Goal: Use online tool/utility: Utilize a website feature to perform a specific function

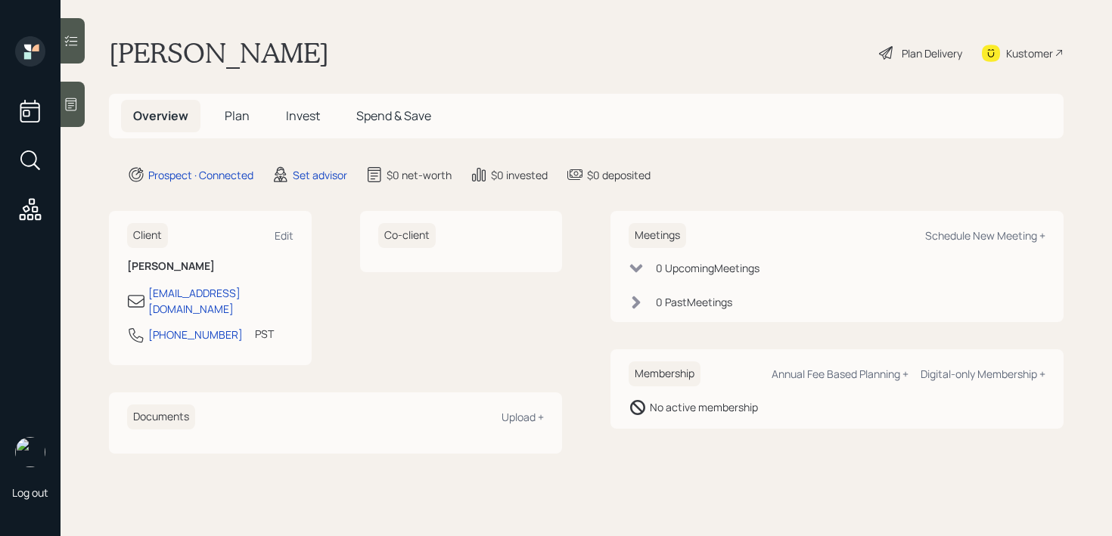
click at [71, 94] on div at bounding box center [73, 104] width 24 height 45
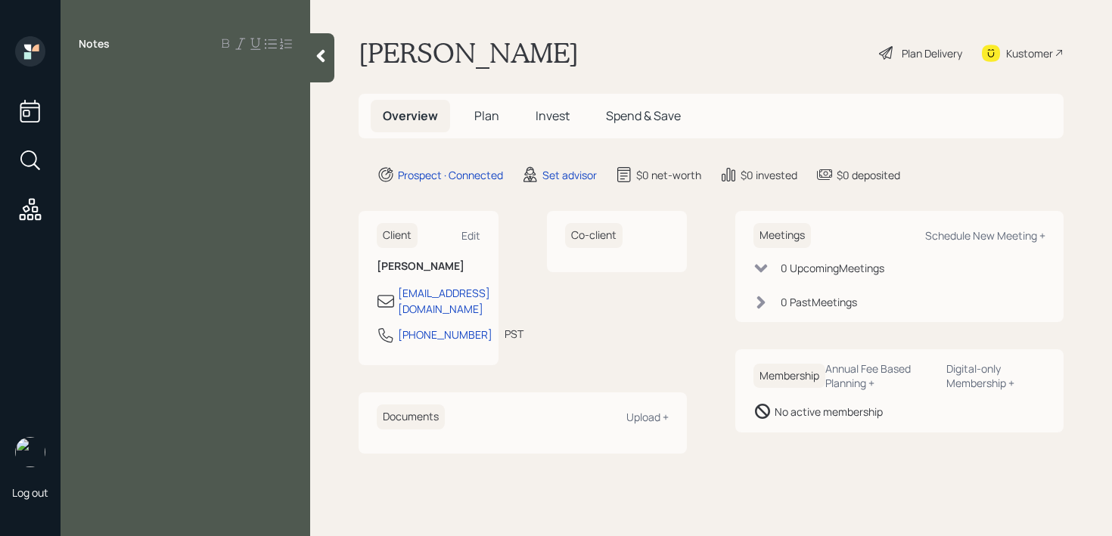
paste div
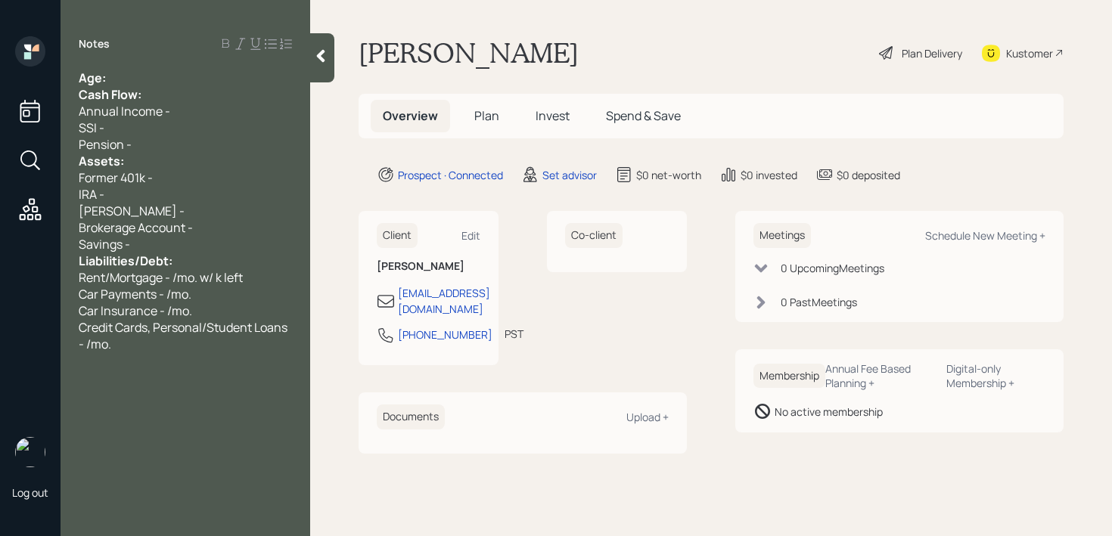
click at [180, 86] on div "Cash Flow:" at bounding box center [185, 94] width 213 height 17
click at [182, 81] on div "Age:" at bounding box center [185, 78] width 213 height 17
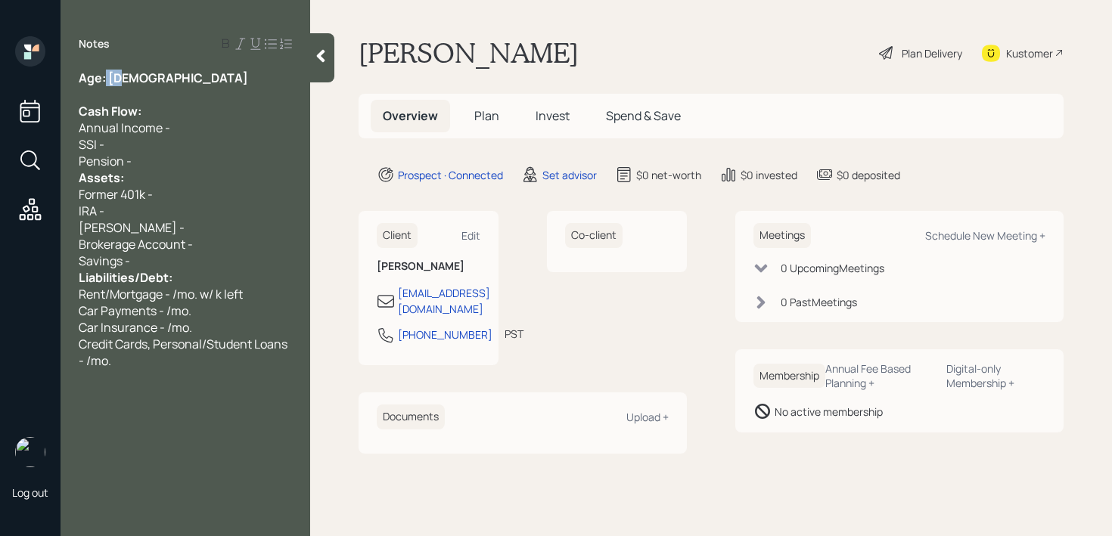
drag, startPoint x: 129, startPoint y: 76, endPoint x: 106, endPoint y: 79, distance: 22.8
click at [106, 79] on div "Age: [DEMOGRAPHIC_DATA]" at bounding box center [185, 78] width 213 height 17
click at [163, 82] on div "Age: [DEMOGRAPHIC_DATA]" at bounding box center [185, 78] width 213 height 17
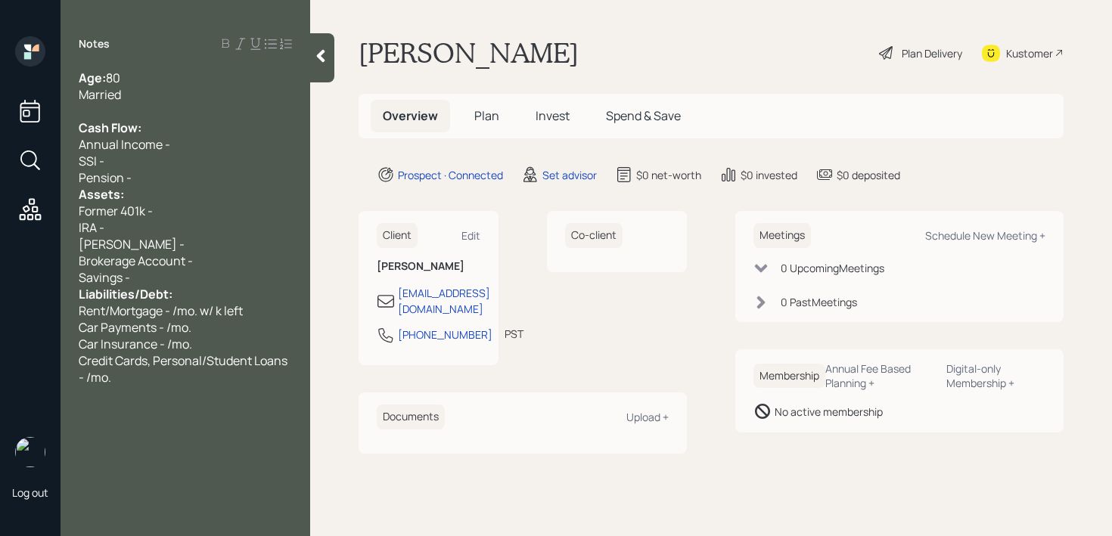
click at [173, 237] on div "[PERSON_NAME] -" at bounding box center [185, 244] width 213 height 17
click at [225, 254] on div "Brokerage Account -" at bounding box center [185, 261] width 213 height 17
click at [207, 276] on div "Savings -" at bounding box center [185, 277] width 213 height 17
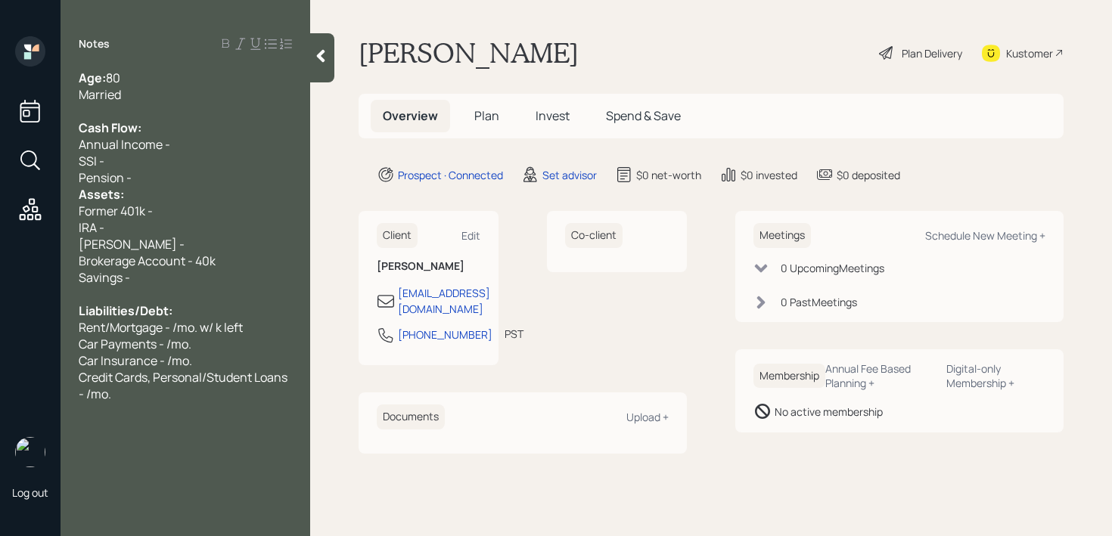
click at [150, 200] on div "Assets:" at bounding box center [185, 194] width 213 height 17
click at [168, 175] on div "Pension -" at bounding box center [185, 177] width 213 height 17
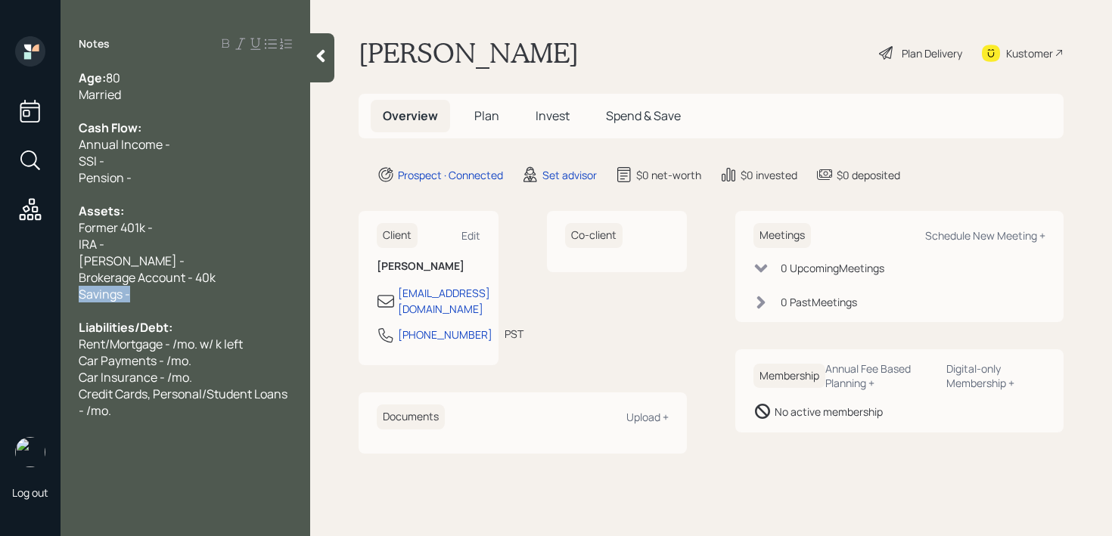
drag, startPoint x: 146, startPoint y: 293, endPoint x: 0, endPoint y: 292, distance: 146.0
click at [0, 292] on div "Log out Notes Age: [DEMOGRAPHIC_DATA] Married Cash Flow: Annual Income - SSI - …" at bounding box center [556, 268] width 1112 height 536
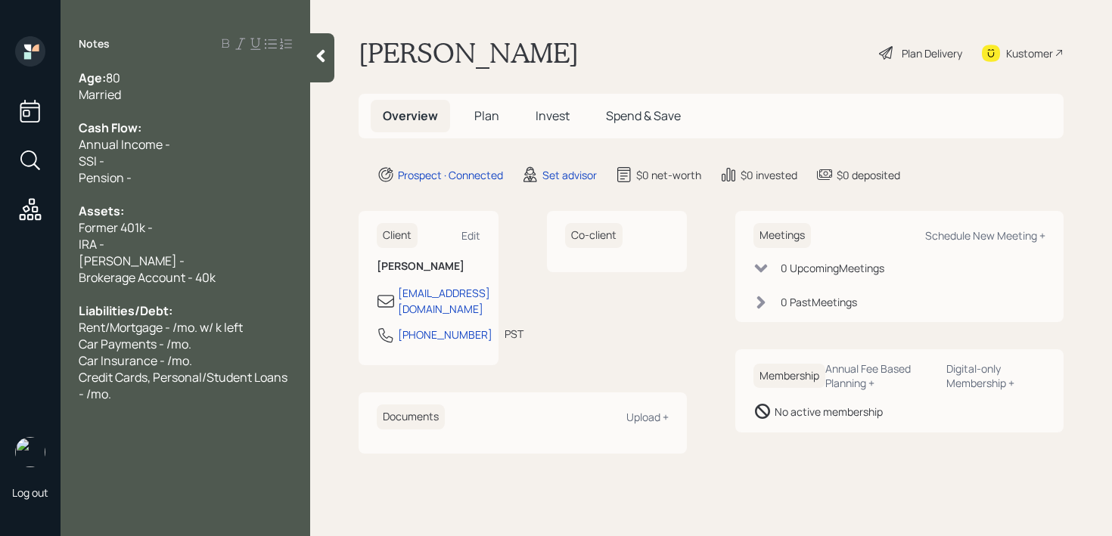
click at [110, 248] on div "IRA -" at bounding box center [185, 244] width 213 height 17
drag, startPoint x: 240, startPoint y: 278, endPoint x: 0, endPoint y: 278, distance: 240.5
click at [0, 278] on div "Log out Notes Age: [DEMOGRAPHIC_DATA] Married Cash Flow: Annual Income - SSI - …" at bounding box center [556, 268] width 1112 height 536
click at [139, 274] on span "Brokerage Account - 40k" at bounding box center [147, 277] width 137 height 17
drag, startPoint x: 145, startPoint y: 262, endPoint x: 76, endPoint y: 247, distance: 71.2
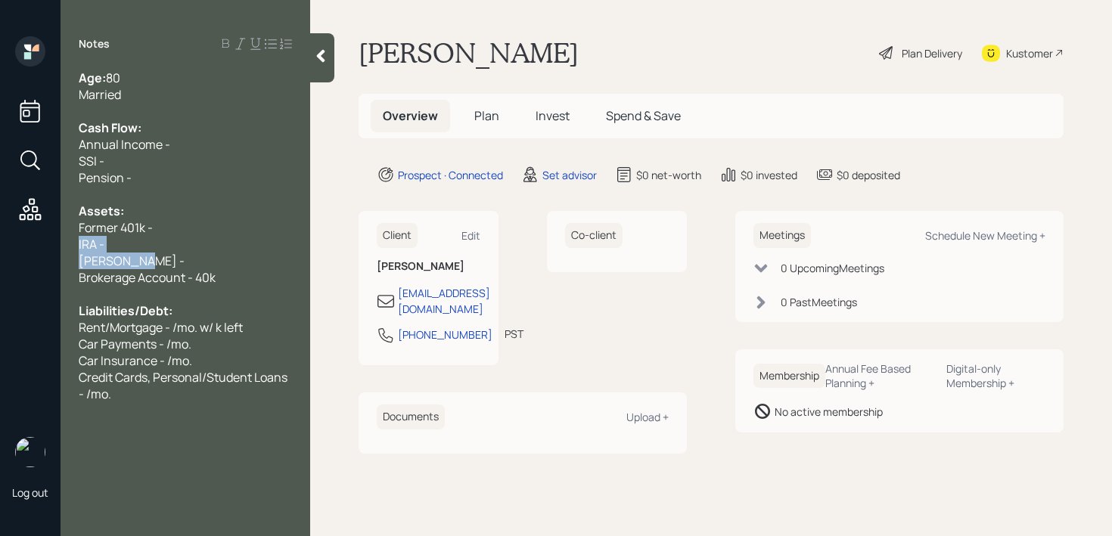
click at [76, 247] on div "Age: [DEMOGRAPHIC_DATA] Married Cash Flow: Annual Income - SSI - Pension - Asse…" at bounding box center [186, 236] width 250 height 333
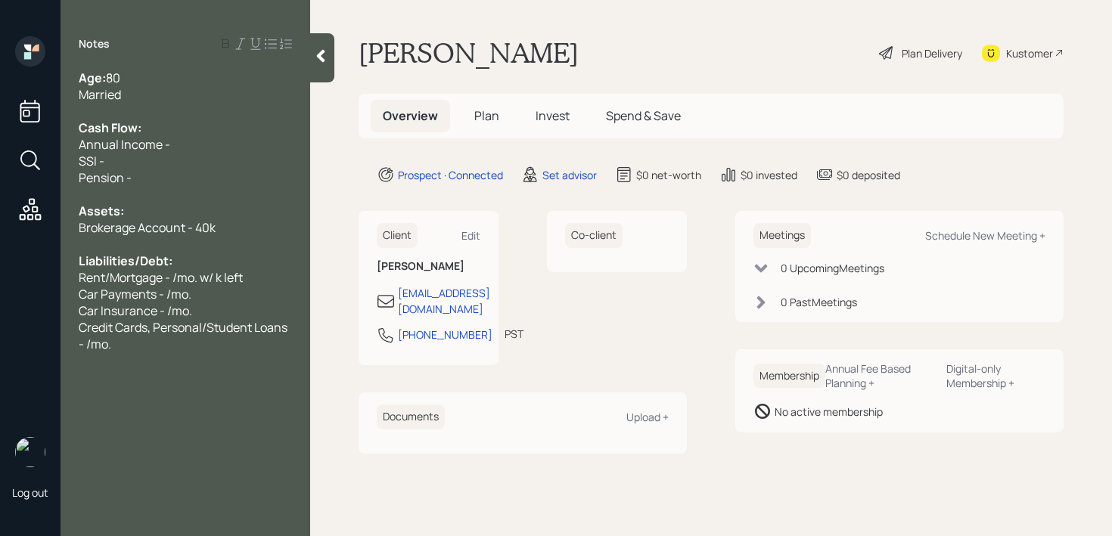
click at [222, 275] on span "Rent/Mortgage - /mo. w/ k left" at bounding box center [161, 277] width 164 height 17
click at [222, 283] on span "Rent/Mortgage - /mo. w/ k left" at bounding box center [161, 277] width 164 height 17
click at [222, 296] on div "Car Payments - /mo." at bounding box center [185, 294] width 213 height 17
